Goal: Check status: Check status

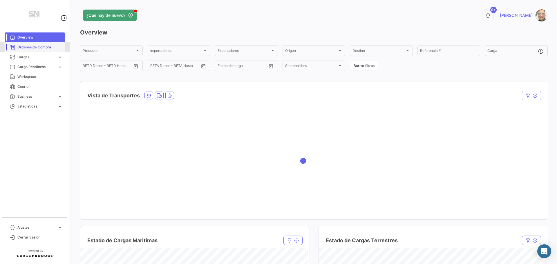
click at [32, 31] on mat-nav-list "Overview Órdenes de Compra Cargas expand_more Cargas Aéreas Cargas Marítimas Ca…" at bounding box center [35, 122] width 70 height 185
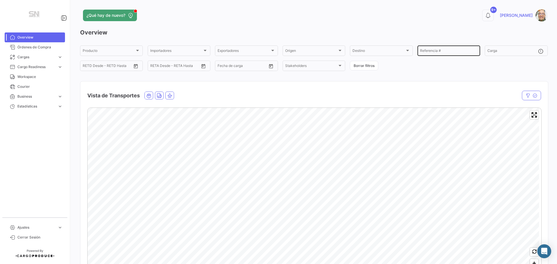
click at [431, 51] on input "Referencia #" at bounding box center [448, 52] width 57 height 4
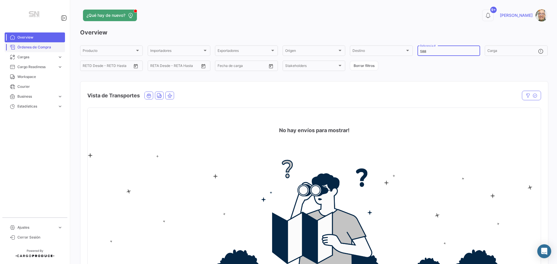
type input "588"
click at [28, 49] on span "Órdenes de Compra" at bounding box center [39, 47] width 45 height 5
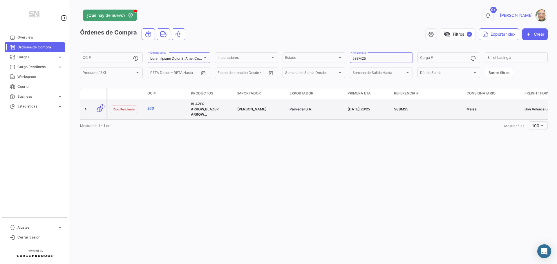
click at [152, 107] on link "260" at bounding box center [166, 108] width 39 height 5
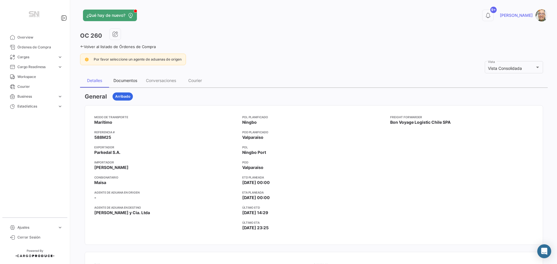
click at [129, 80] on div "Documentos" at bounding box center [125, 80] width 24 height 5
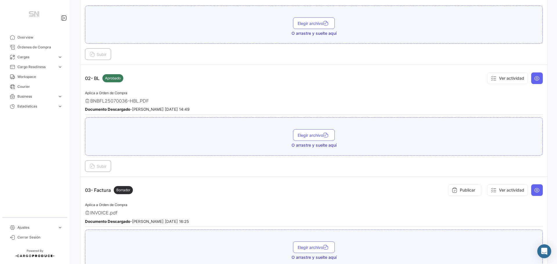
scroll to position [145, 0]
click at [535, 188] on icon at bounding box center [537, 190] width 6 height 6
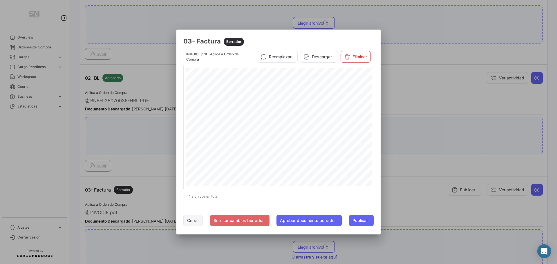
click at [191, 218] on button "Cerrar" at bounding box center [192, 221] width 19 height 12
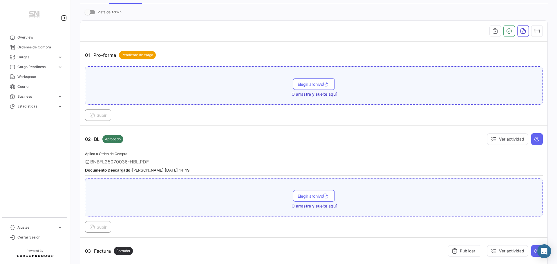
scroll to position [0, 0]
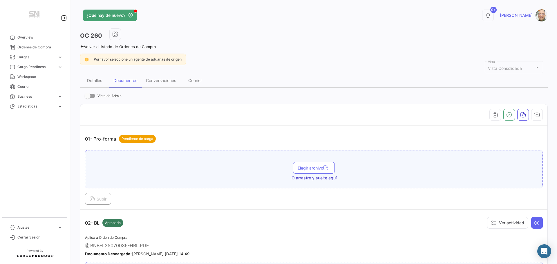
click at [82, 46] on icon at bounding box center [82, 47] width 4 height 4
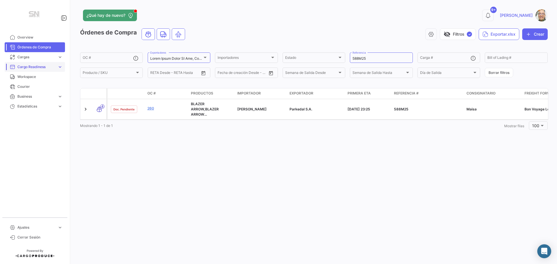
click at [32, 67] on span "Cargo Readiness" at bounding box center [36, 66] width 38 height 5
